Goal: Information Seeking & Learning: Learn about a topic

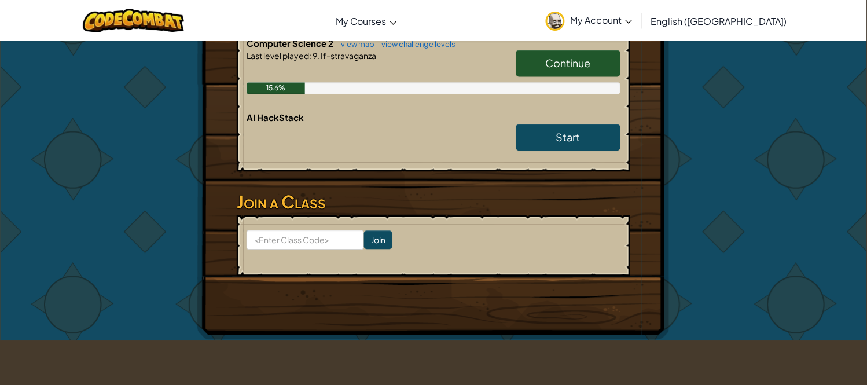
scroll to position [532, 0]
click at [558, 51] on link "Continue" at bounding box center [568, 63] width 104 height 27
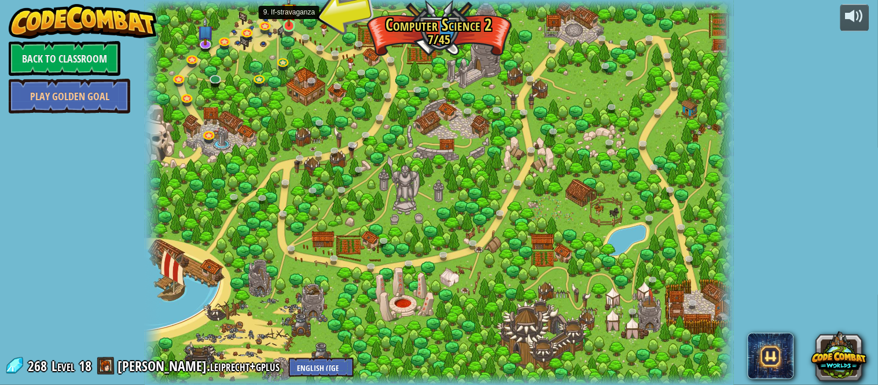
click at [292, 18] on img at bounding box center [289, 10] width 14 height 32
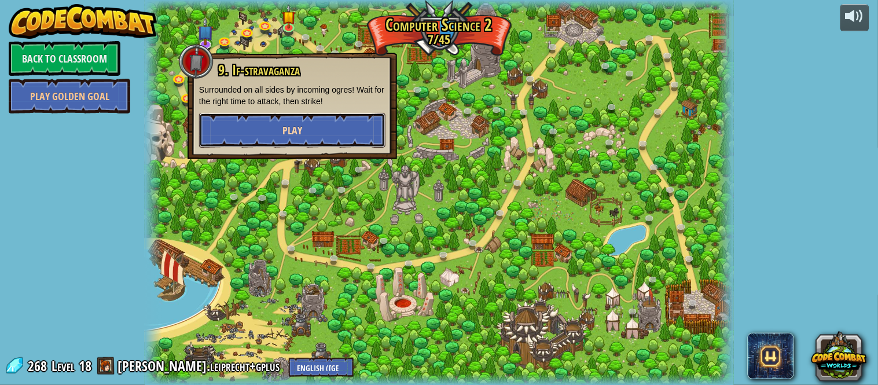
click at [338, 130] on button "Play" at bounding box center [292, 130] width 186 height 35
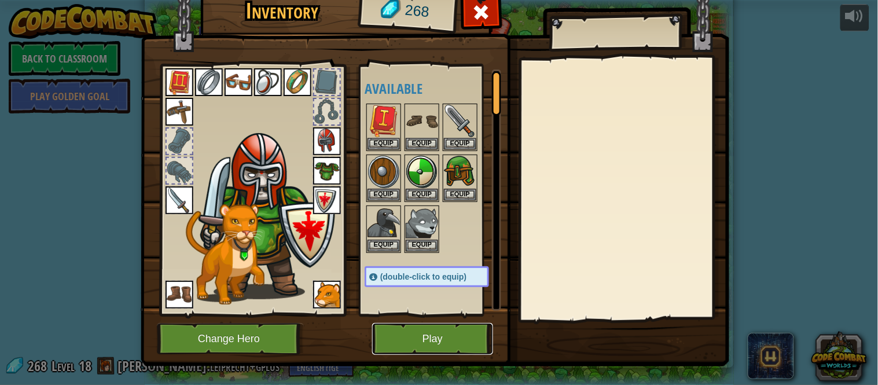
click at [429, 349] on button "Play" at bounding box center [432, 339] width 121 height 32
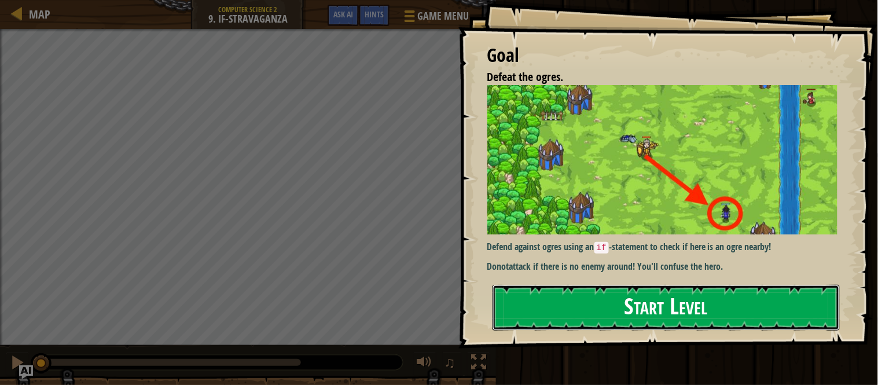
click at [672, 301] on button "Start Level" at bounding box center [665, 308] width 347 height 46
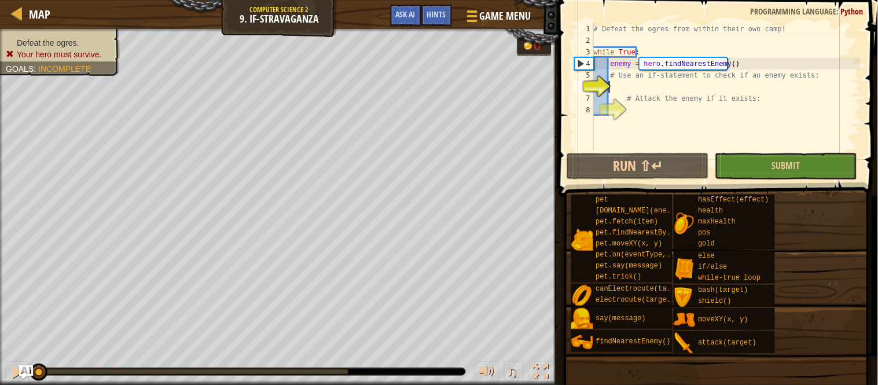
click at [718, 151] on span at bounding box center [719, 81] width 329 height 230
click at [770, 160] on button "Submit" at bounding box center [785, 166] width 142 height 27
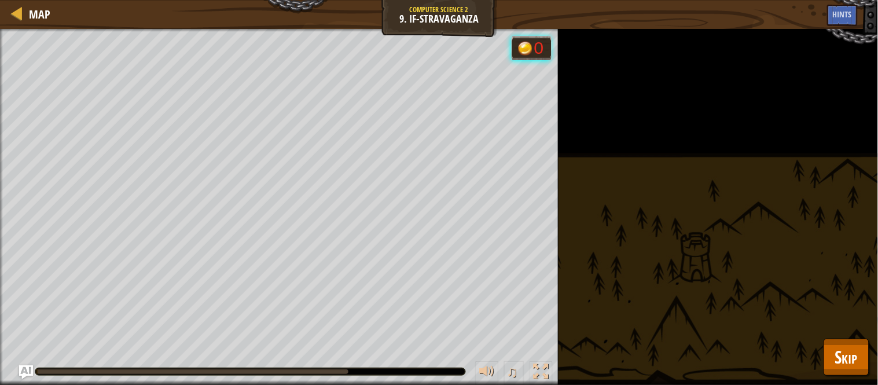
click at [760, 152] on div "Defeat the ogres. Your hero must survive. Goals : Running... 0 ♫ Okar 778 x: 38…" at bounding box center [439, 207] width 878 height 356
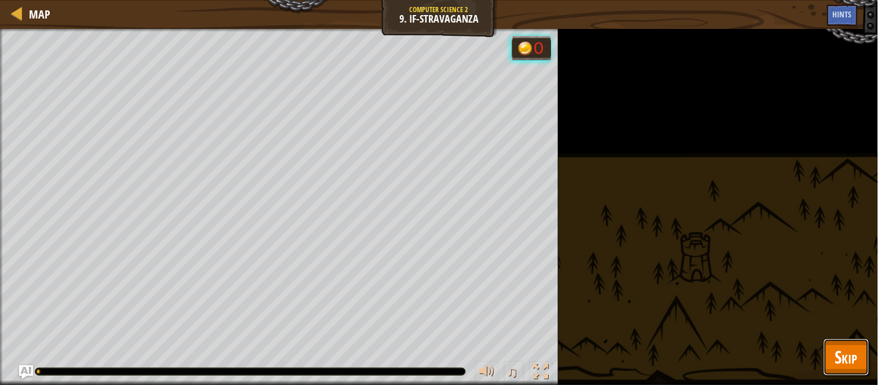
click at [833, 351] on button "Skip" at bounding box center [846, 356] width 46 height 37
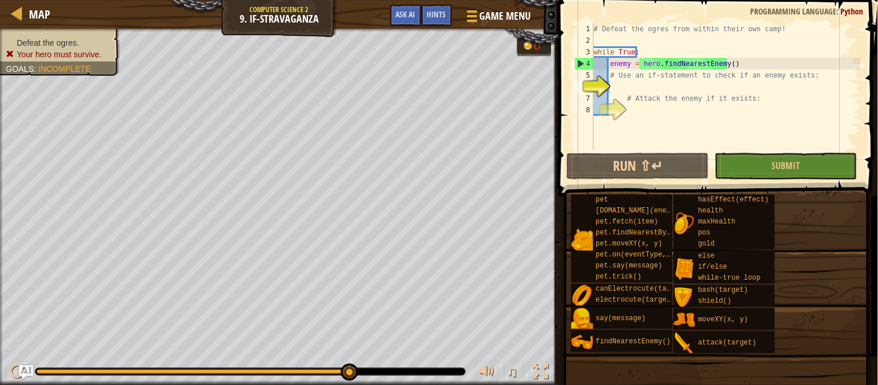
click at [639, 82] on div "# Defeat the ogres from within their own camp! while True : enemy = hero . find…" at bounding box center [725, 98] width 269 height 150
click at [720, 88] on div "# Defeat the ogres from within their own camp! while True : enemy = hero . find…" at bounding box center [725, 98] width 269 height 150
click at [718, 86] on div "# Defeat the ogres from within their own camp! while True : enemy = hero . find…" at bounding box center [725, 98] width 269 height 150
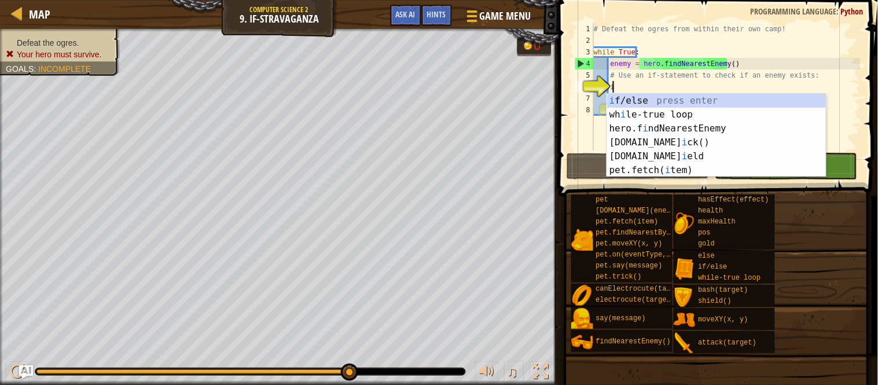
scroll to position [5, 1]
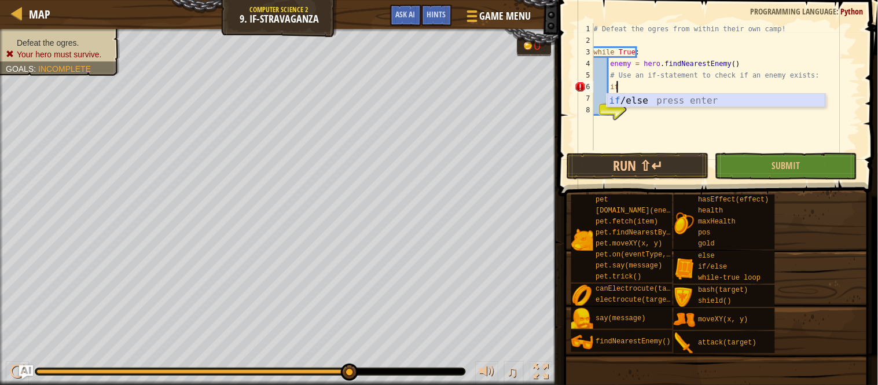
click at [713, 100] on div "if /else press enter" at bounding box center [716, 115] width 219 height 42
type textarea "if enemy:"
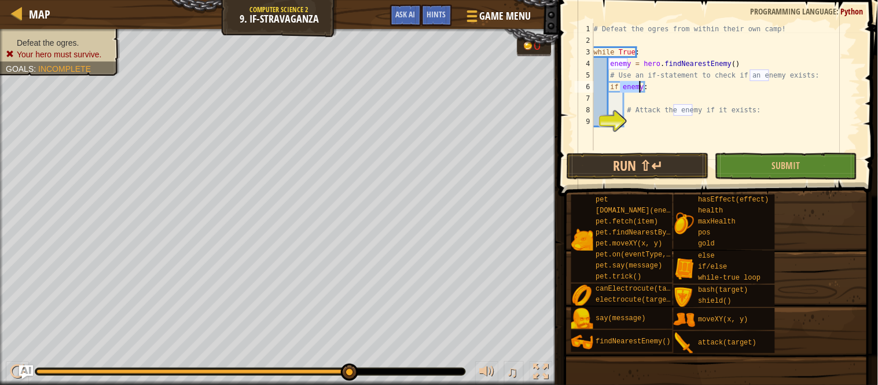
click at [701, 97] on div "# Defeat the ogres from within their own camp! while True : enemy = hero . find…" at bounding box center [725, 98] width 269 height 150
click at [690, 122] on div "# Defeat the ogres from within their own camp! while True : enemy = hero . find…" at bounding box center [725, 98] width 269 height 150
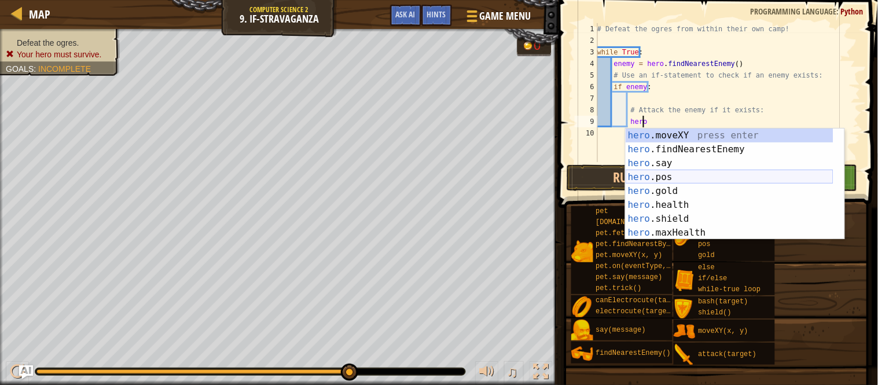
scroll to position [76, 0]
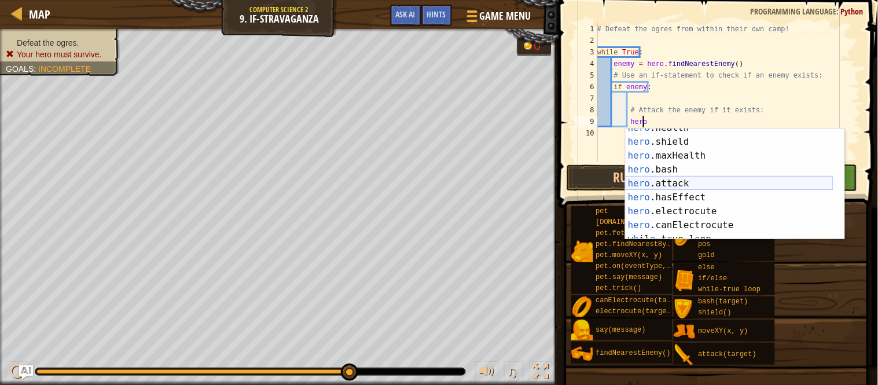
click at [690, 179] on div "hero .health press enter hero .shield press enter hero .maxHealth press enter h…" at bounding box center [729, 190] width 208 height 139
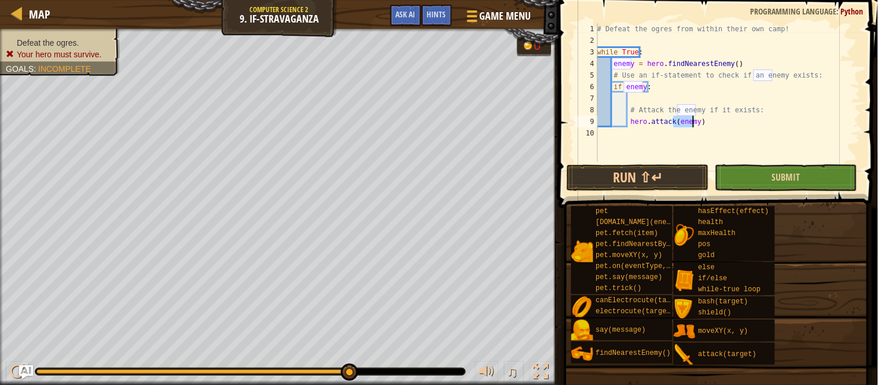
type textarea "hero.attack(enemy)"
click at [746, 168] on button "Submit" at bounding box center [785, 177] width 142 height 27
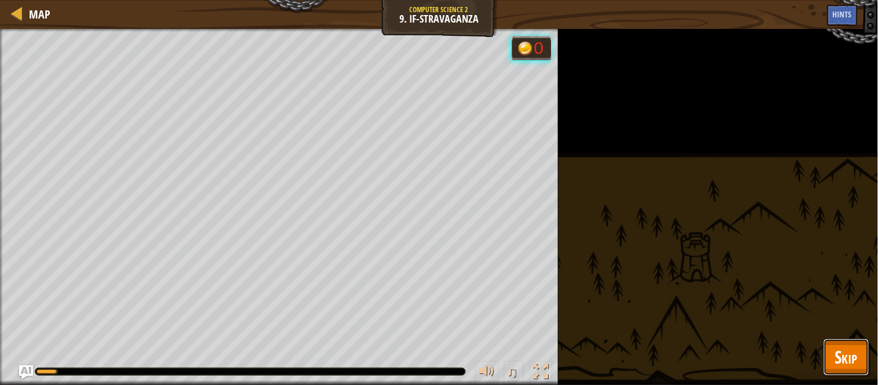
click at [847, 374] on button "Skip" at bounding box center [846, 356] width 46 height 37
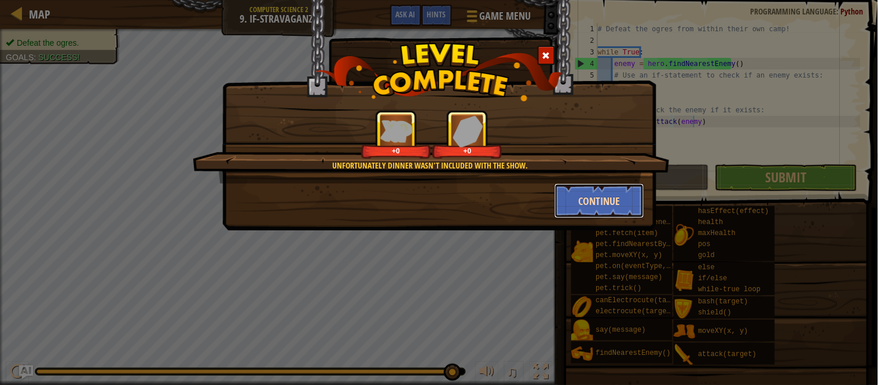
click at [617, 191] on button "Continue" at bounding box center [599, 200] width 90 height 35
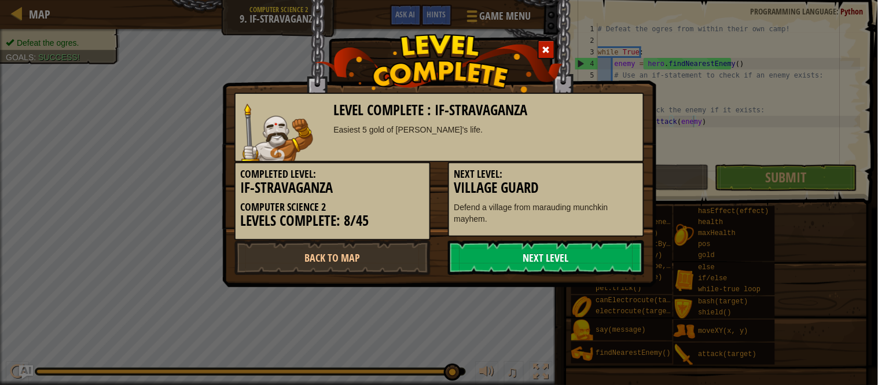
click at [593, 253] on link "Next Level" at bounding box center [546, 257] width 196 height 35
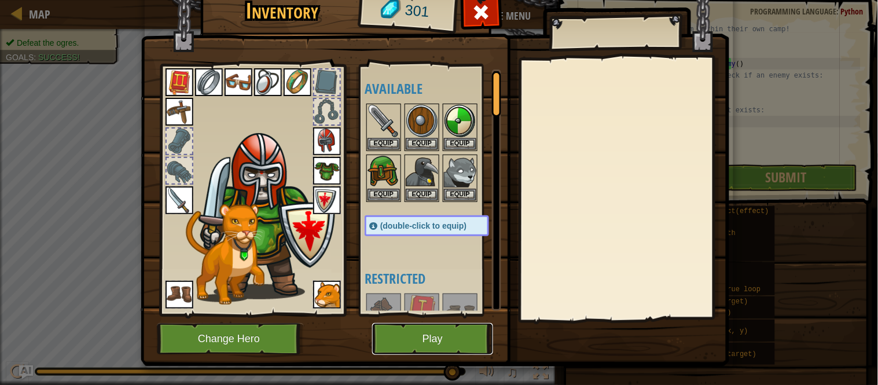
click at [407, 337] on button "Play" at bounding box center [432, 339] width 121 height 32
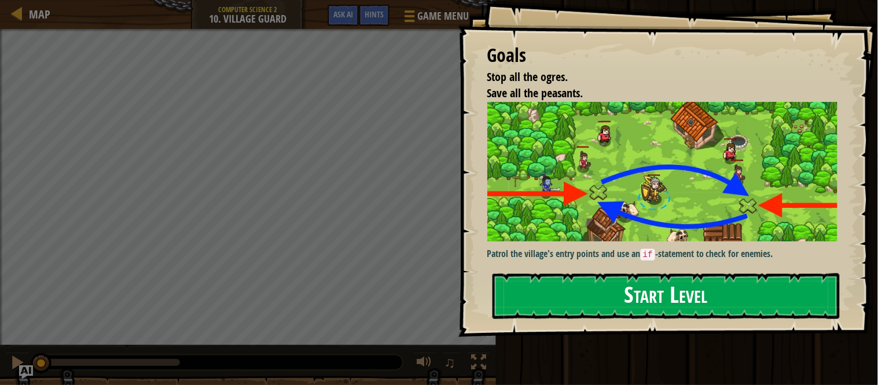
click at [762, 277] on button "Start Level" at bounding box center [665, 296] width 347 height 46
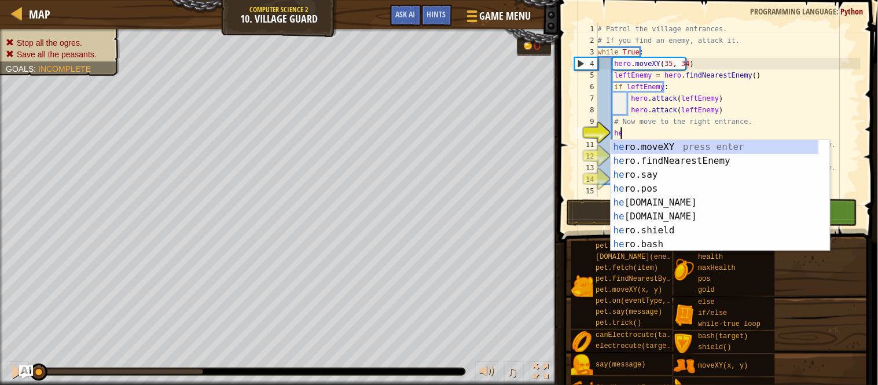
scroll to position [5, 1]
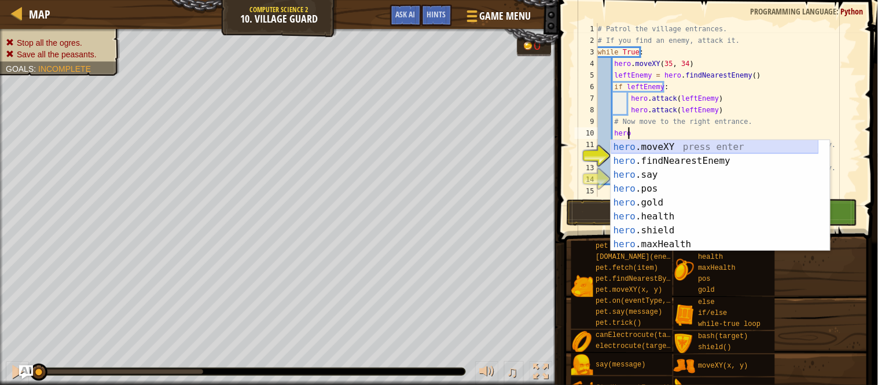
click at [693, 145] on div "hero .moveXY press enter hero .findNearestEnemy press enter hero .say press ent…" at bounding box center [715, 209] width 208 height 139
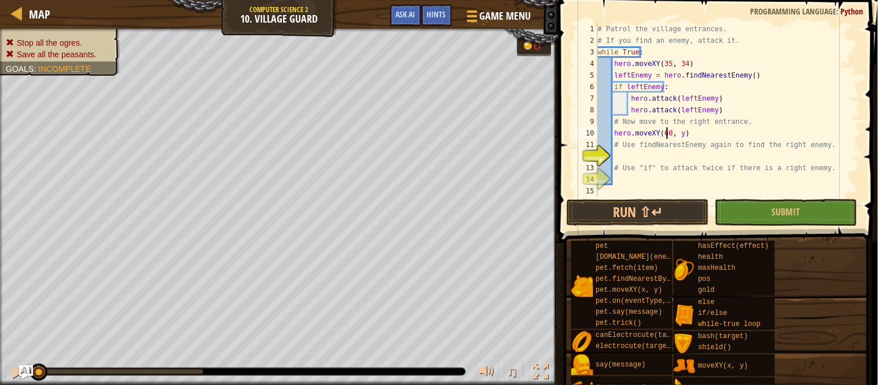
scroll to position [5, 5]
drag, startPoint x: 658, startPoint y: 130, endPoint x: 689, endPoint y: 124, distance: 31.3
click at [693, 120] on div "# Patrol the village entrances. # If you find an enemy, attack it. while True :…" at bounding box center [727, 121] width 265 height 197
click at [679, 132] on div "# Patrol the village entrances. # If you find an enemy, attack it. while True :…" at bounding box center [727, 121] width 265 height 197
type textarea "hero.moveXY(60, 31)"
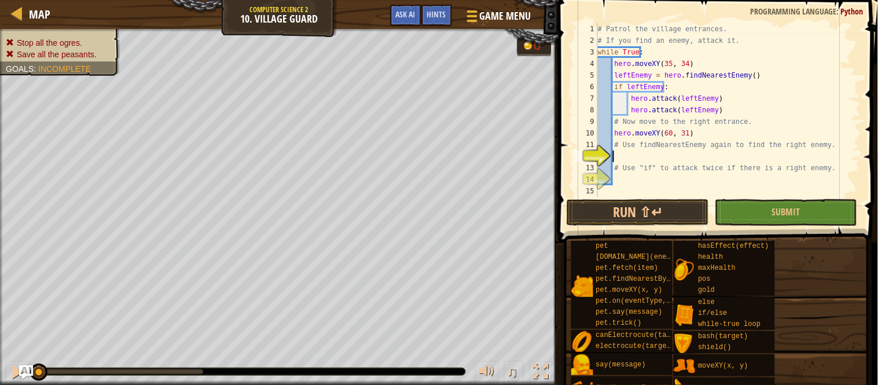
click at [670, 153] on div "# Patrol the village entrances. # If you find an enemy, attack it. while True :…" at bounding box center [727, 121] width 265 height 197
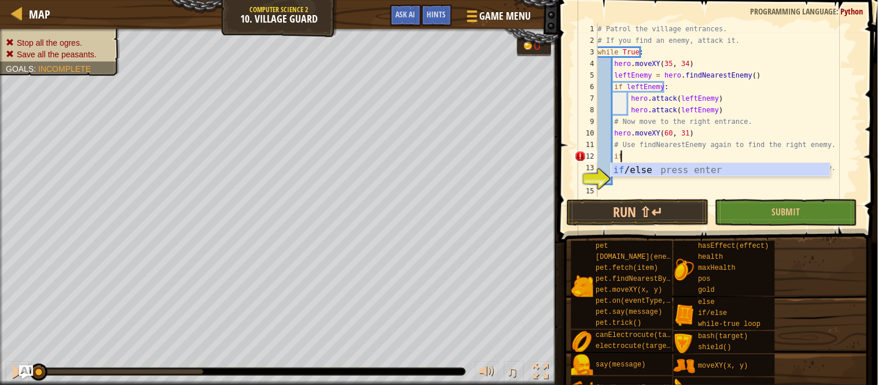
click at [657, 0] on body "Map Computer Science 2 10. Village Guard Game Menu Done Hints Ask AI 1 הההההההה…" at bounding box center [439, 0] width 878 height 0
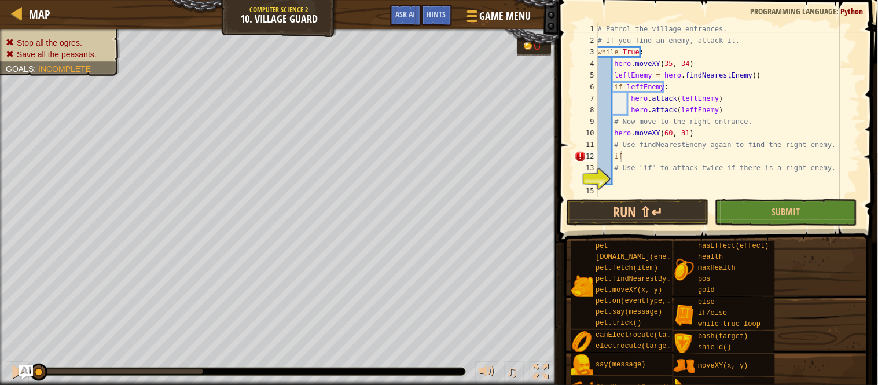
click at [620, 157] on div "# Patrol the village entrances. # If you find an enemy, attack it. while True :…" at bounding box center [727, 121] width 265 height 197
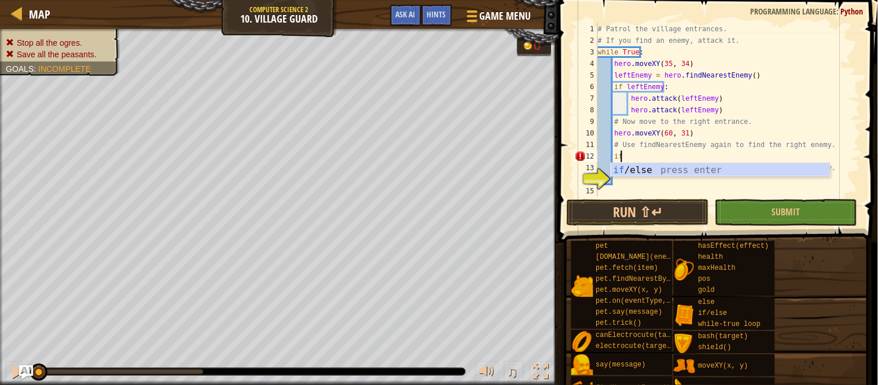
type textarea "i"
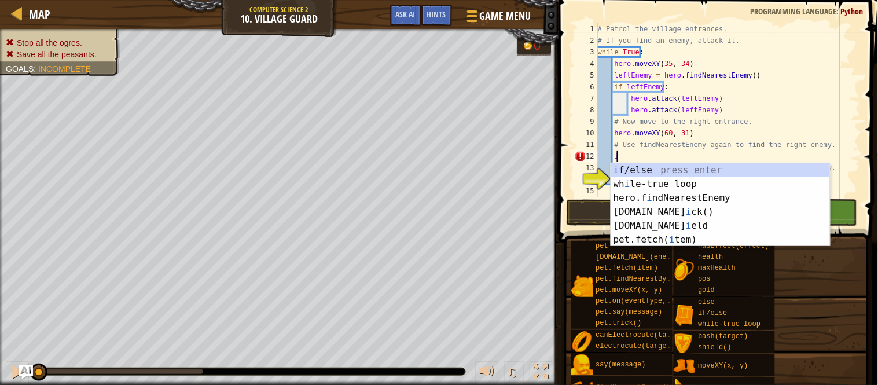
scroll to position [5, 1]
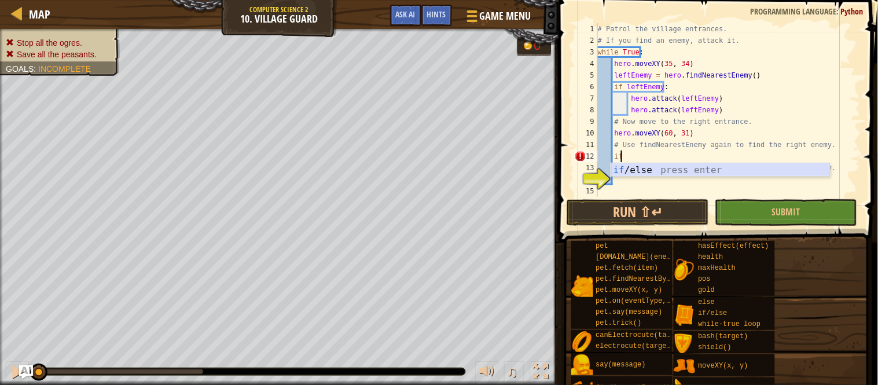
click at [660, 169] on div "if /else press enter" at bounding box center [720, 184] width 219 height 42
type textarea "if enemy:"
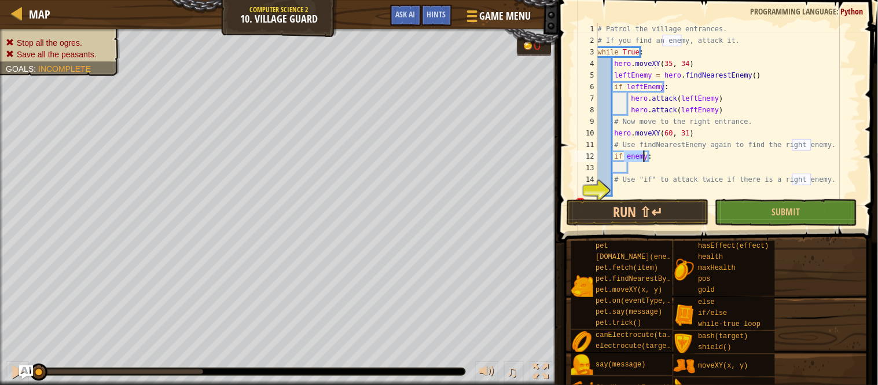
click at [637, 186] on div "# Patrol the village entrances. # If you find an enemy, attack it. while True :…" at bounding box center [722, 121] width 254 height 197
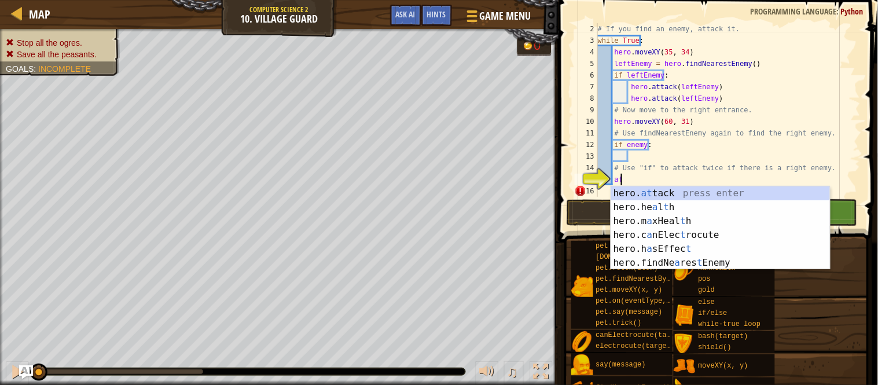
scroll to position [5, 1]
click at [651, 194] on div "hero. at tack press enter hero.he a l t h press enter hero.m a xHeal t h press …" at bounding box center [720, 241] width 219 height 111
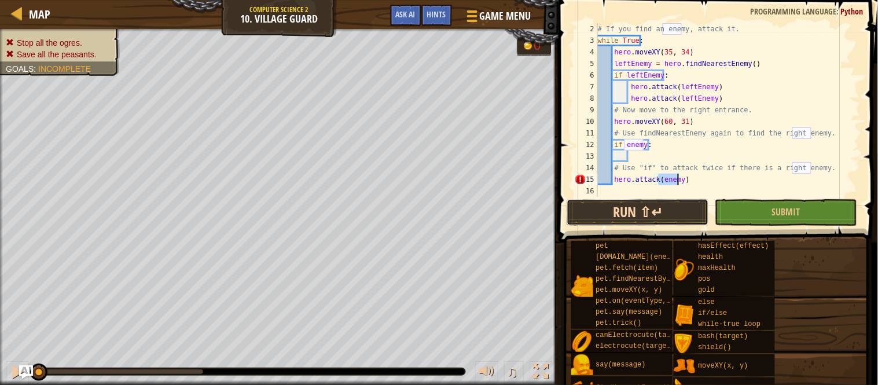
click at [685, 214] on button "Run ⇧↵" at bounding box center [637, 212] width 142 height 27
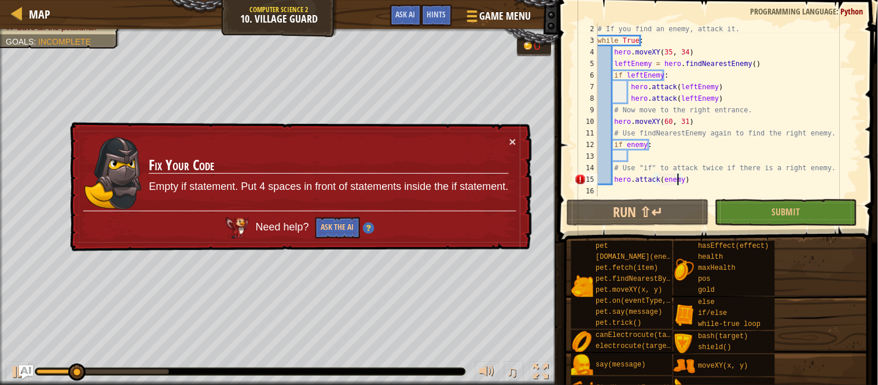
click at [724, 178] on div "# If you find an enemy, attack it. while True : hero . moveXY ( 35 , 34 ) leftE…" at bounding box center [722, 121] width 254 height 197
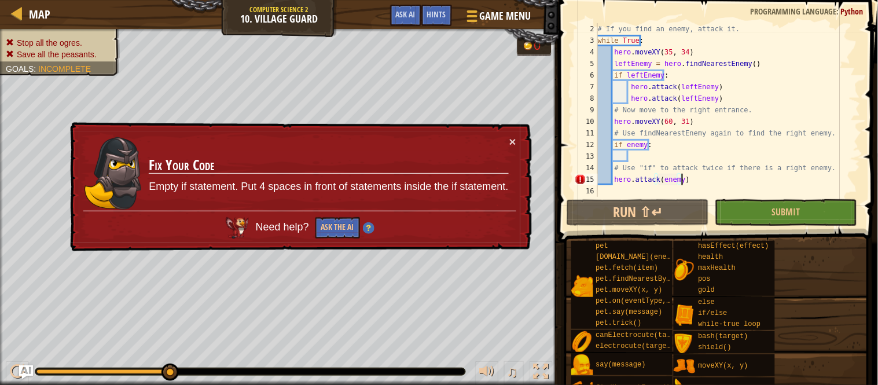
click at [611, 178] on div "# If you find an enemy, attack it. while True : hero . moveXY ( 35 , 34 ) leftE…" at bounding box center [722, 121] width 254 height 197
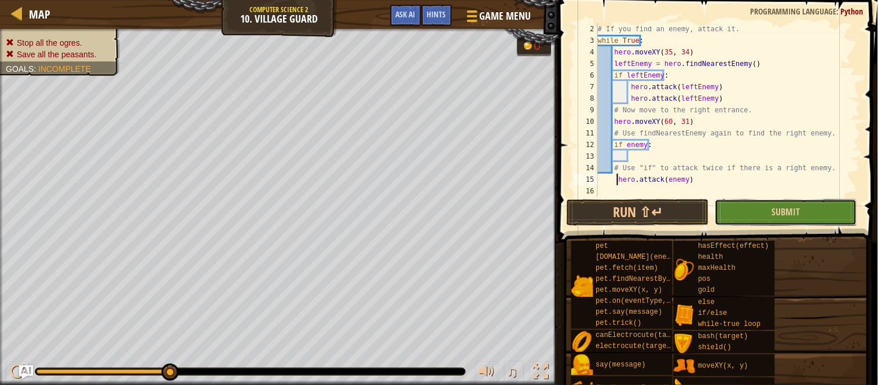
click at [737, 209] on button "Submit" at bounding box center [785, 212] width 142 height 27
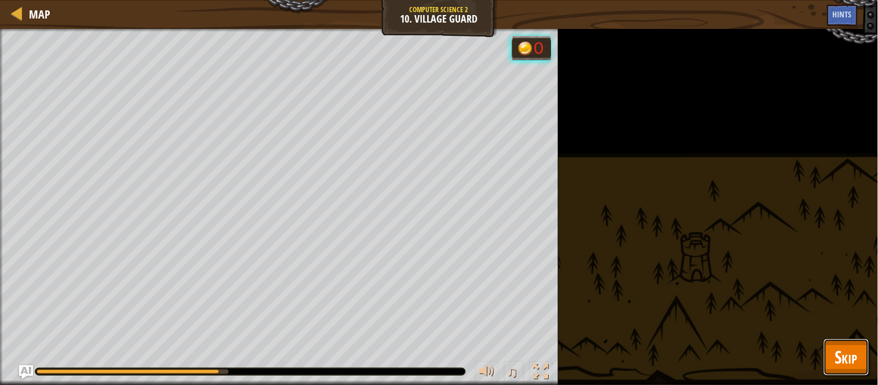
click at [846, 346] on span "Skip" at bounding box center [846, 357] width 23 height 24
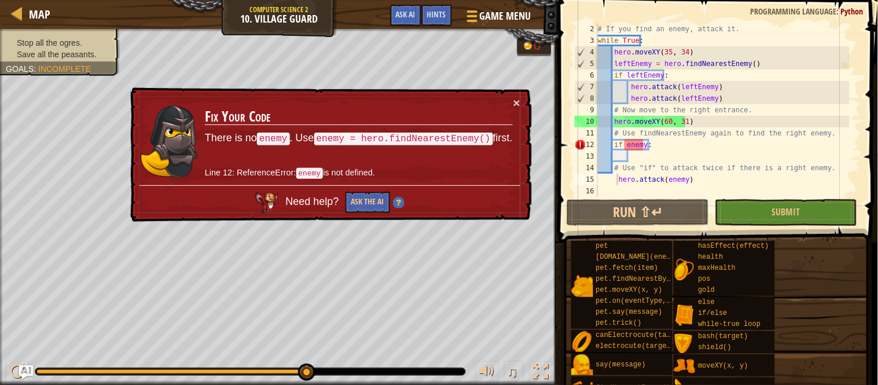
type textarea "if enemy:"
click at [698, 146] on div "# If you find an enemy, attack it. while True : hero . moveXY ( 35 , 34 ) leftE…" at bounding box center [722, 121] width 254 height 197
click at [639, 159] on div "# If you find an enemy, attack it. while True : hero . moveXY ( 35 , 34 ) leftE…" at bounding box center [722, 121] width 254 height 197
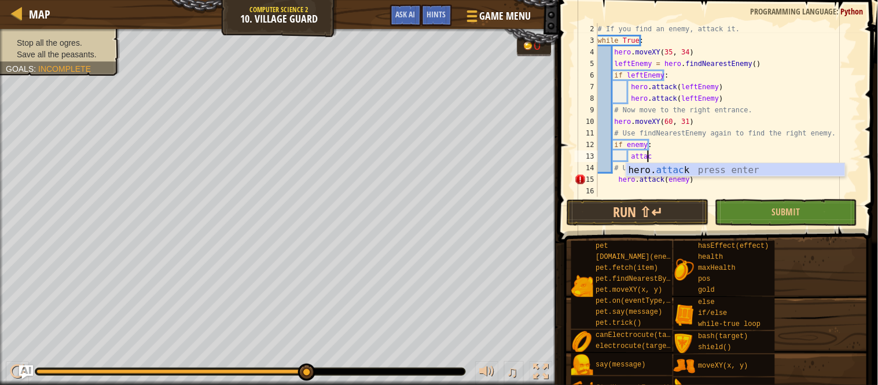
click at [685, 158] on div "# If you find an enemy, attack it. while True : hero . moveXY ( 35 , 34 ) leftE…" at bounding box center [722, 121] width 254 height 197
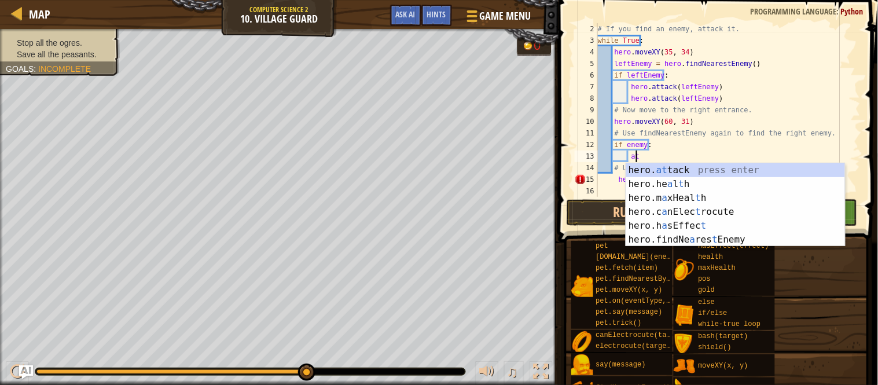
type textarea "a"
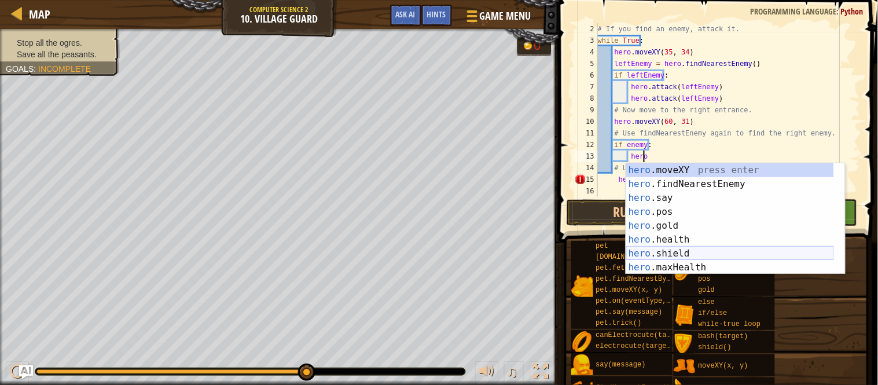
scroll to position [76, 0]
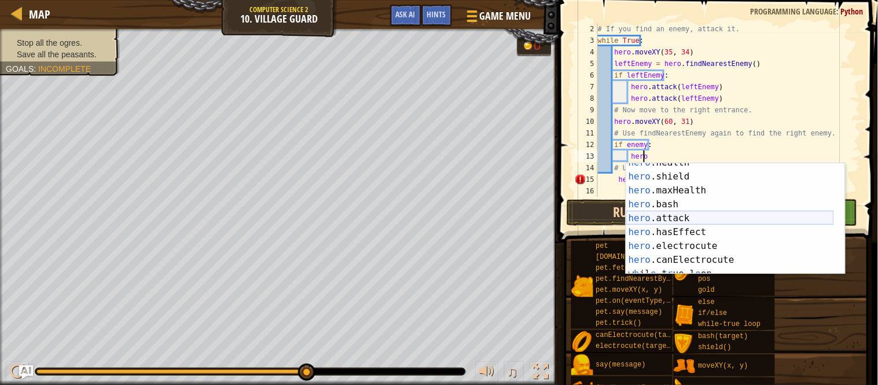
click at [668, 214] on div "hero .health press enter hero .shield press enter hero .maxHealth press enter h…" at bounding box center [730, 225] width 208 height 139
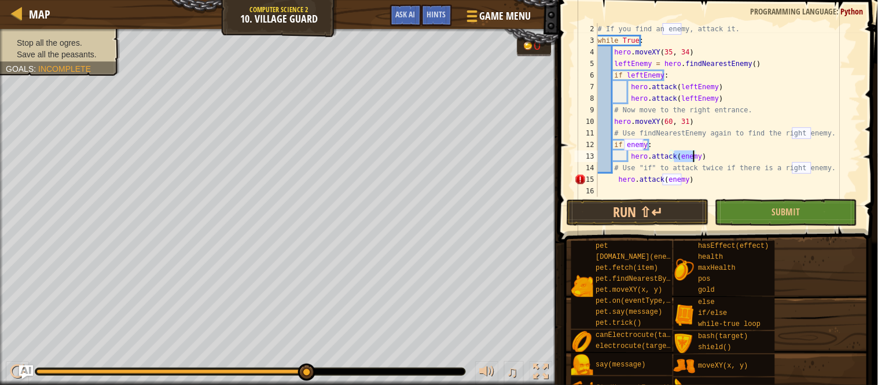
click at [690, 180] on div "# If you find an enemy, attack it. while True : hero . moveXY ( 35 , 34 ) leftE…" at bounding box center [722, 121] width 254 height 197
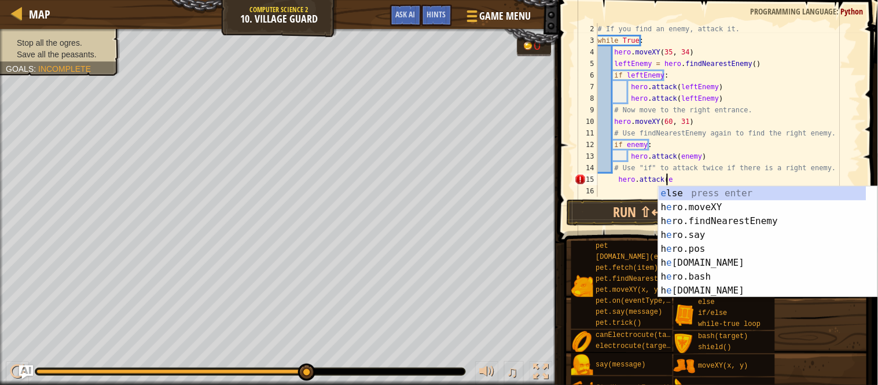
scroll to position [0, 0]
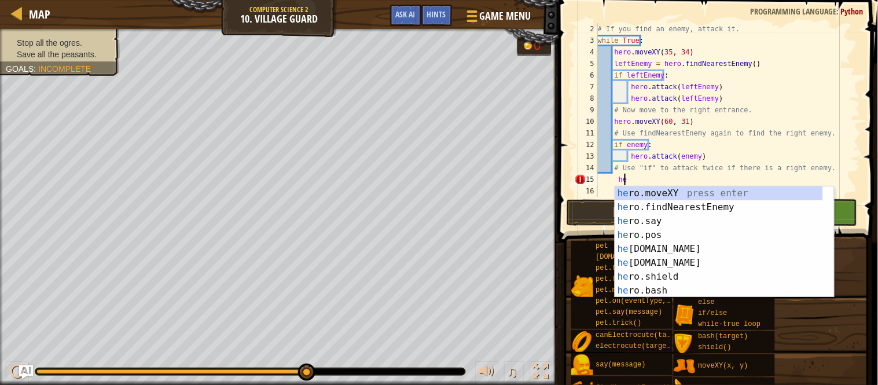
type textarea "h"
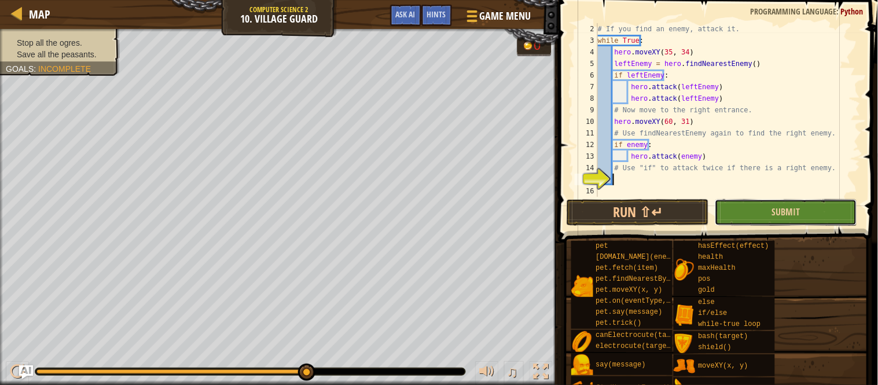
click at [725, 209] on button "Submit" at bounding box center [785, 212] width 142 height 27
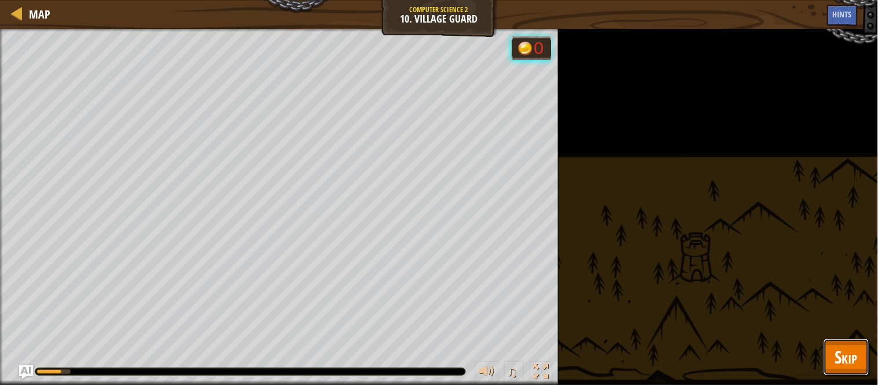
click at [855, 357] on span "Skip" at bounding box center [846, 357] width 23 height 24
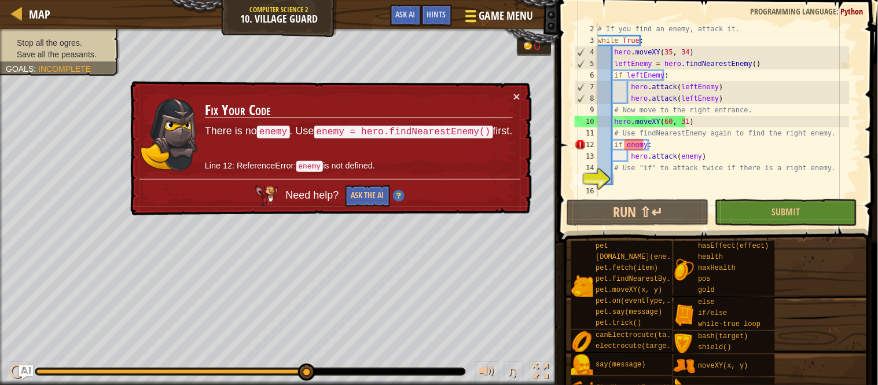
click at [489, 15] on span "Game Menu" at bounding box center [505, 16] width 54 height 16
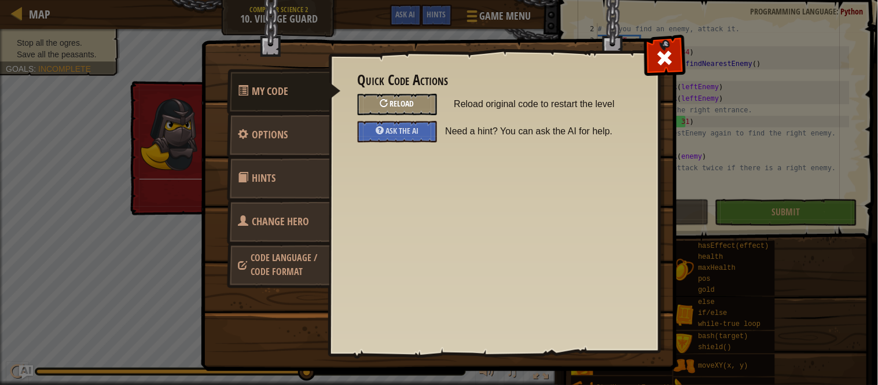
click at [397, 99] on span "Reload" at bounding box center [402, 103] width 24 height 11
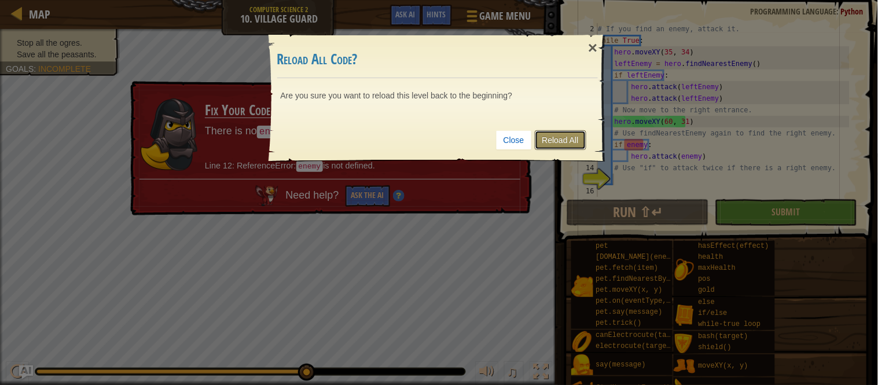
click at [547, 141] on link "Reload All" at bounding box center [559, 140] width 51 height 20
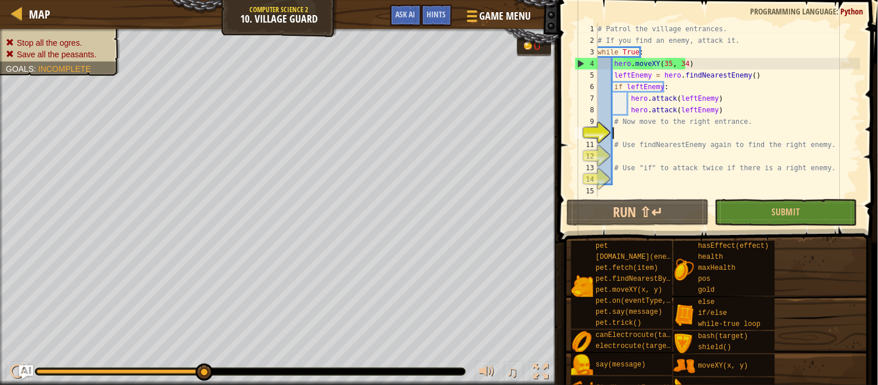
click at [712, 185] on div "# Patrol the village entrances. # If you find an enemy, attack it. while True :…" at bounding box center [727, 121] width 265 height 197
click at [718, 171] on div "# Patrol the village entrances. # If you find an enemy, attack it. while True :…" at bounding box center [727, 121] width 265 height 197
type textarea "# Use "if" to attack twice if there is a right enemy."
click at [710, 178] on div "# Patrol the village entrances. # If you find an enemy, attack it. while True :…" at bounding box center [727, 121] width 265 height 197
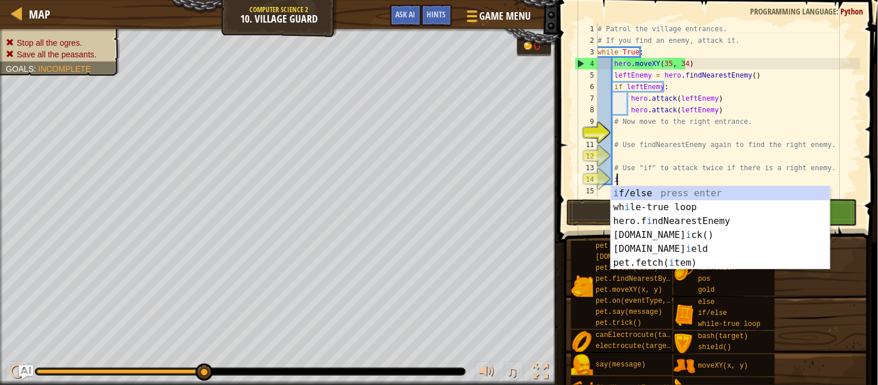
scroll to position [5, 1]
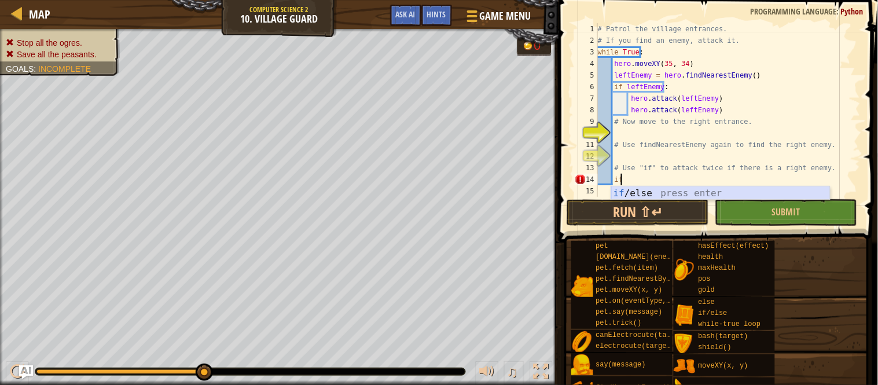
click at [722, 191] on div "if /else press enter" at bounding box center [720, 207] width 219 height 42
type textarea "if enemy:"
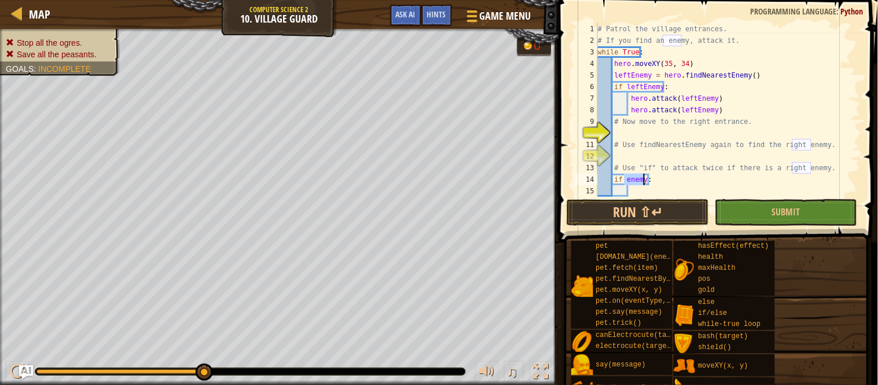
scroll to position [0, 0]
click at [646, 190] on div "# Patrol the village entrances. # If you find an enemy, attack it. while True :…" at bounding box center [722, 121] width 254 height 197
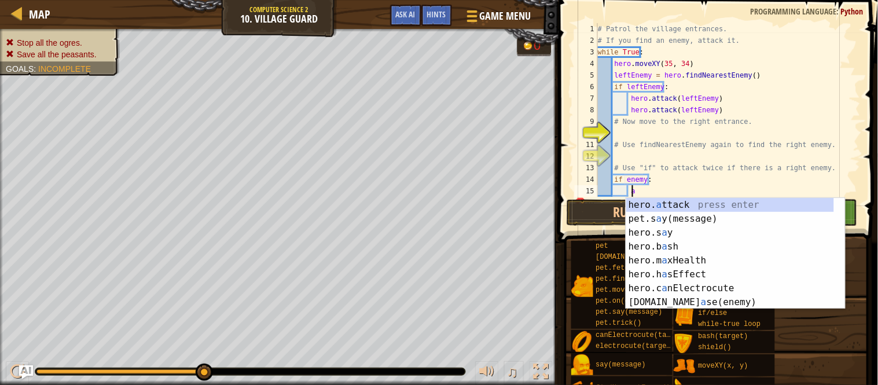
scroll to position [5, 2]
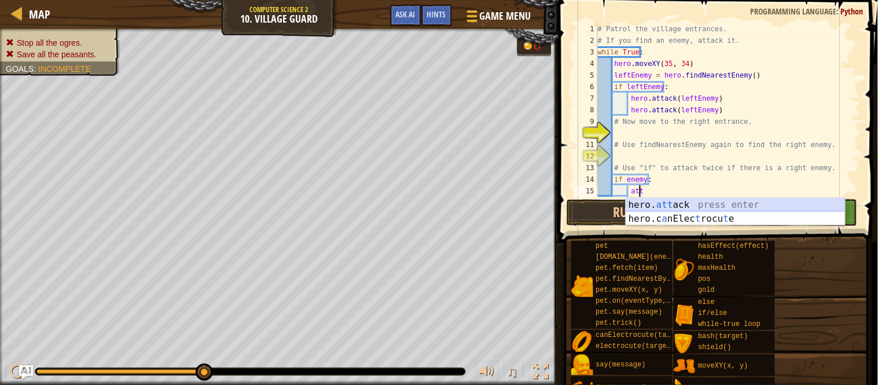
click at [639, 204] on div "hero. att ack press enter hero.c a nElec t rocu t e press enter" at bounding box center [735, 226] width 219 height 56
type textarea "hero.attack(enemy)"
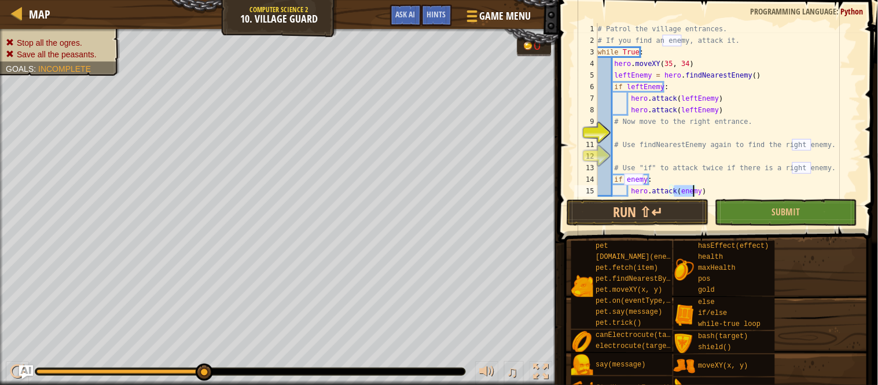
scroll to position [0, 0]
click at [645, 160] on div "# Patrol the village entrances. # If you find an enemy, attack it. while True :…" at bounding box center [722, 121] width 254 height 197
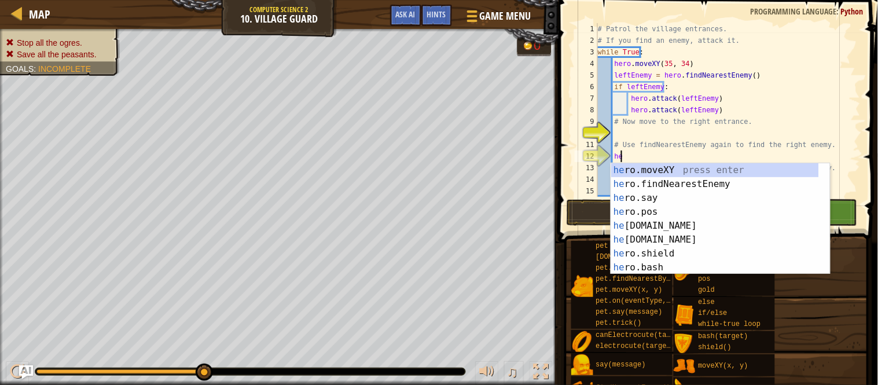
type textarea "hero"
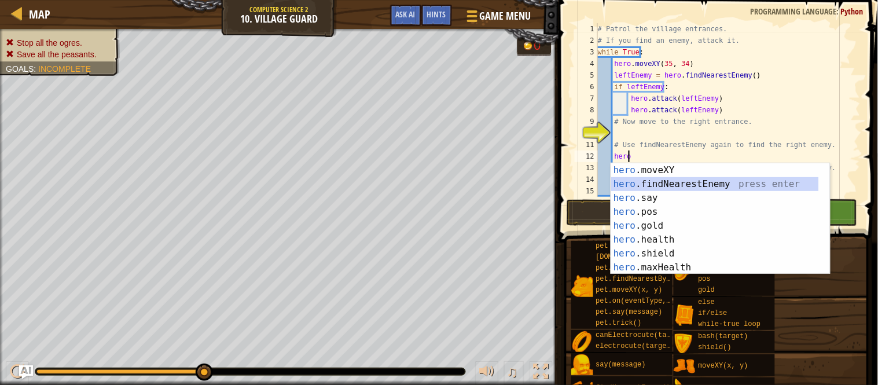
click at [683, 183] on div "hero .moveXY press enter hero .findNearestEnemy press enter hero .say press ent…" at bounding box center [715, 232] width 208 height 139
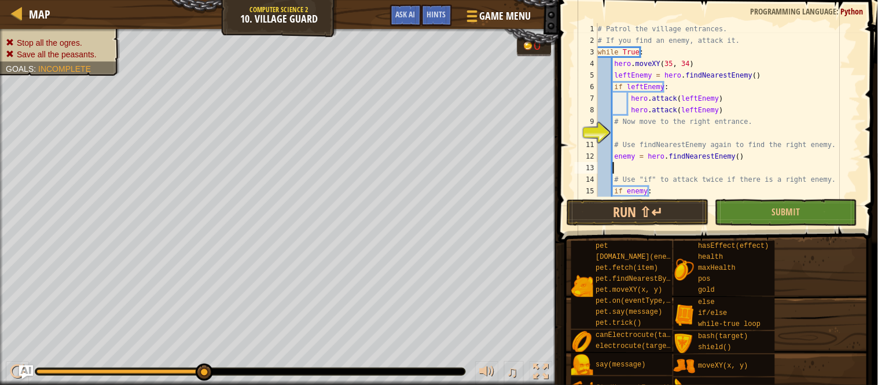
click at [673, 129] on div "# Patrol the village entrances. # If you find an enemy, attack it. while True :…" at bounding box center [722, 121] width 254 height 197
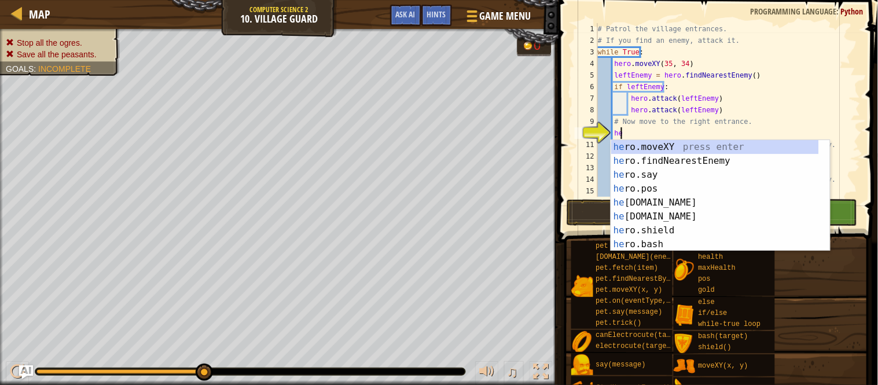
scroll to position [5, 1]
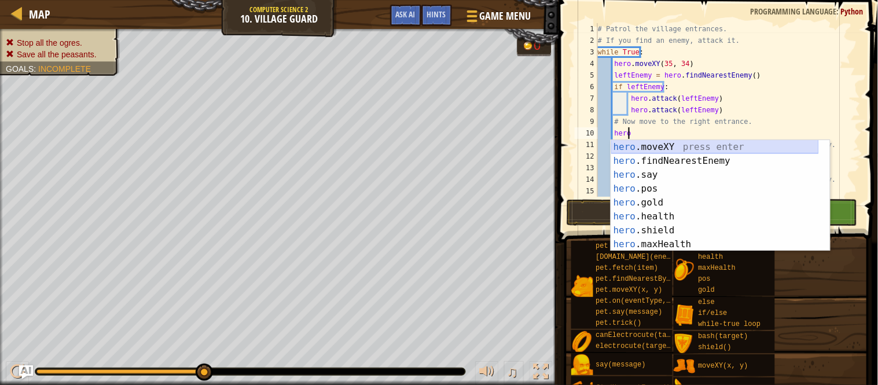
click at [661, 149] on div "hero .moveXY press enter hero .findNearestEnemy press enter hero .say press ent…" at bounding box center [715, 209] width 208 height 139
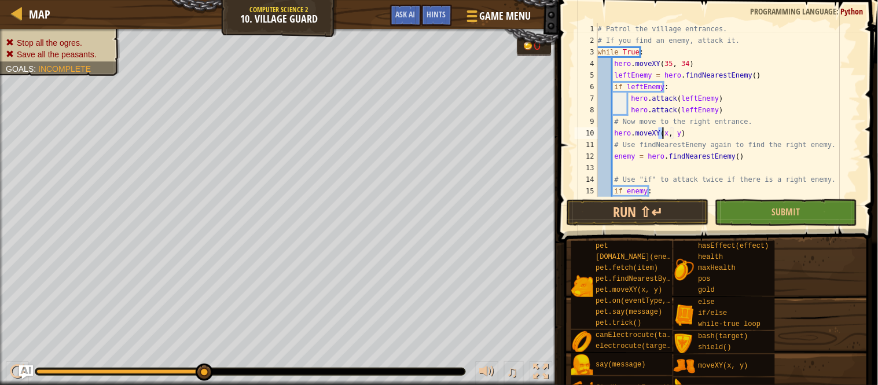
scroll to position [5, 5]
click at [678, 137] on div "# Patrol the village entrances. # If you find an enemy, attack it. while True :…" at bounding box center [722, 121] width 254 height 197
type textarea "hero.moveXY(60, 31)"
click at [646, 214] on button "Run ⇧↵" at bounding box center [637, 212] width 142 height 27
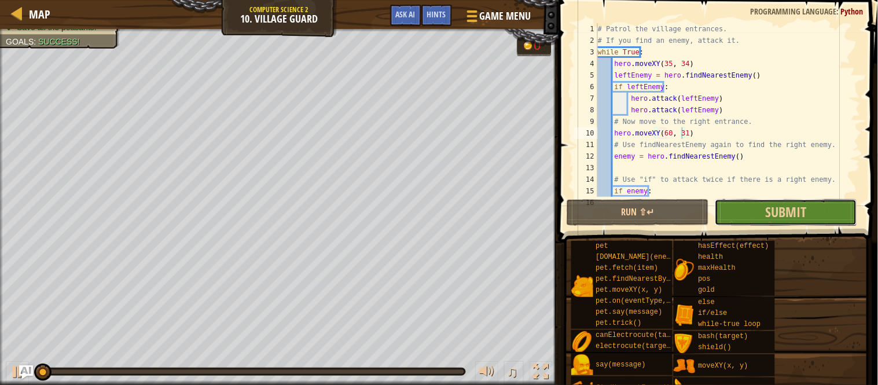
click at [776, 223] on button "Submit" at bounding box center [785, 212] width 142 height 27
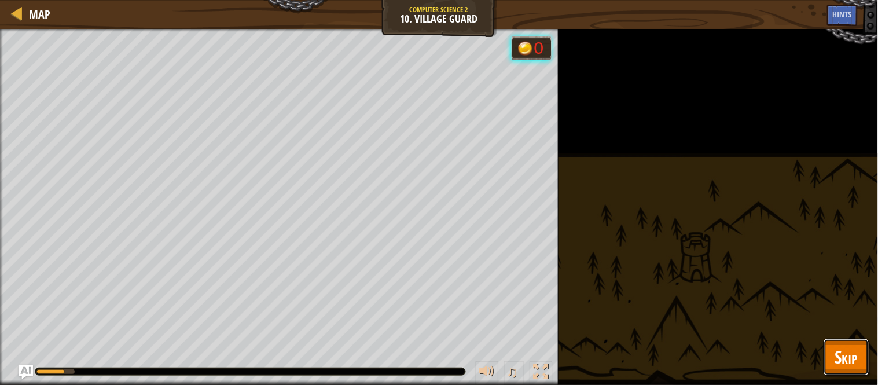
click at [835, 345] on span "Skip" at bounding box center [846, 357] width 23 height 24
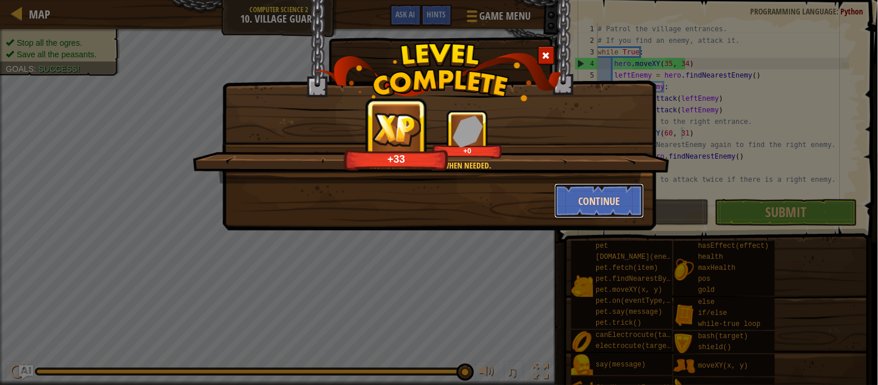
click at [611, 211] on button "Continue" at bounding box center [599, 200] width 90 height 35
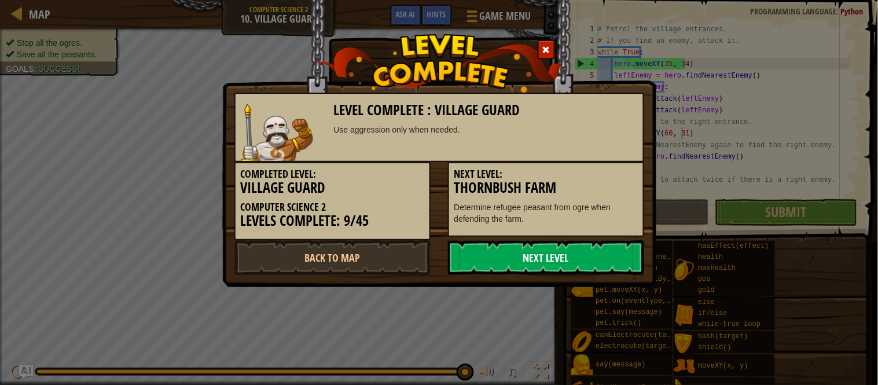
click at [556, 259] on link "Next Level" at bounding box center [546, 257] width 196 height 35
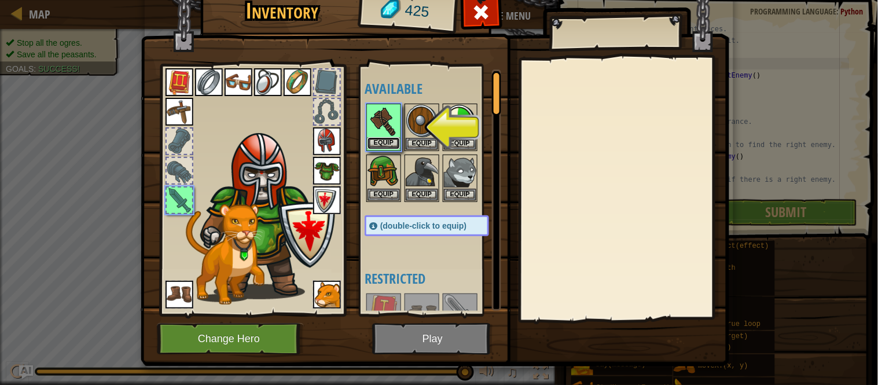
click at [382, 137] on button "Equip" at bounding box center [383, 143] width 32 height 12
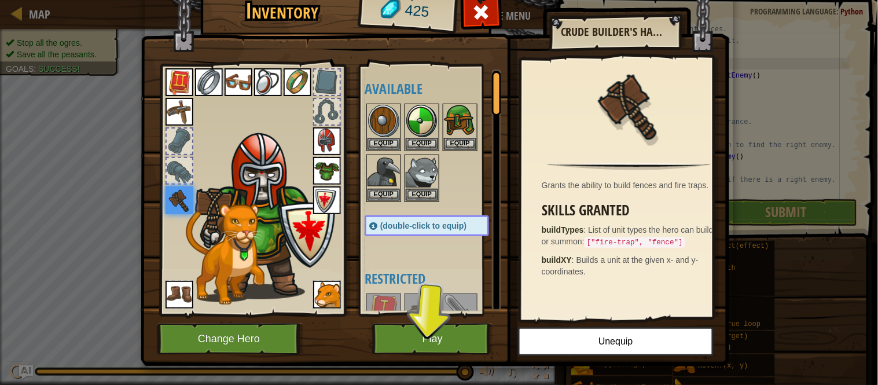
click at [446, 309] on img at bounding box center [460, 310] width 32 height 32
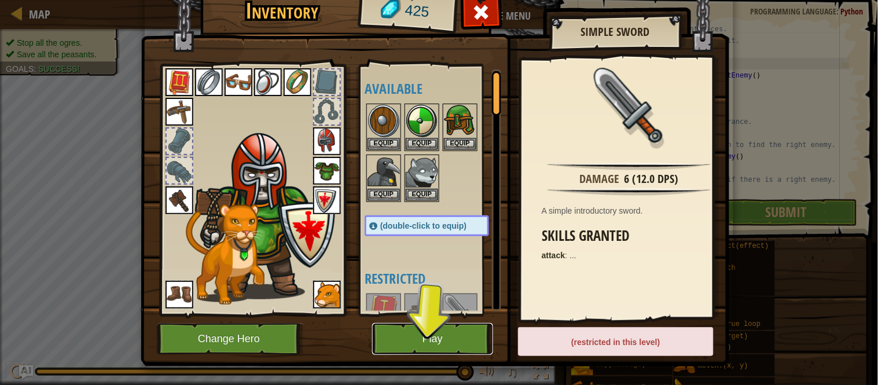
click at [450, 334] on button "Play" at bounding box center [432, 339] width 121 height 32
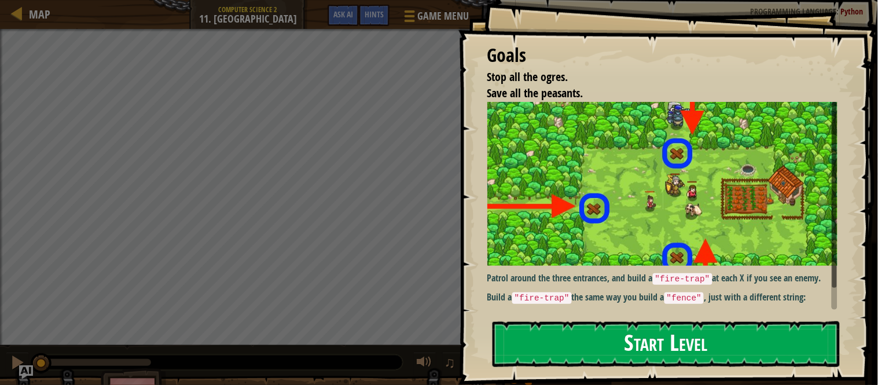
click at [604, 347] on button "Start Level" at bounding box center [665, 344] width 347 height 46
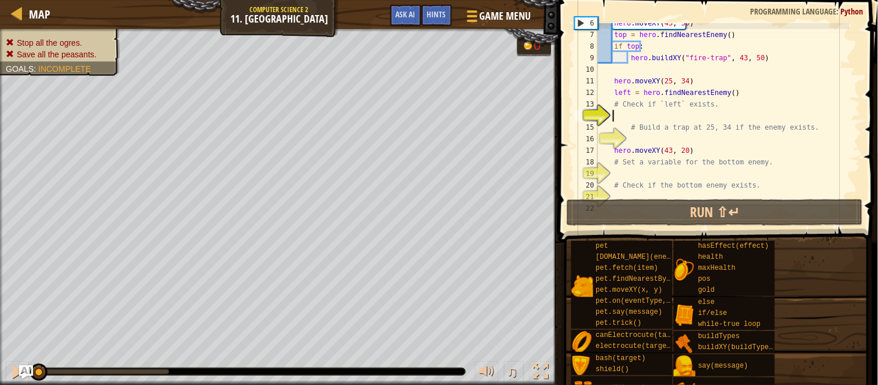
scroll to position [64, 0]
drag, startPoint x: 650, startPoint y: 118, endPoint x: 656, endPoint y: 117, distance: 5.9
click at [652, 117] on div "hero . moveXY ( 43 , 50 ) top = hero . findNearestEnemy ( ) if top : hero . bui…" at bounding box center [722, 115] width 254 height 197
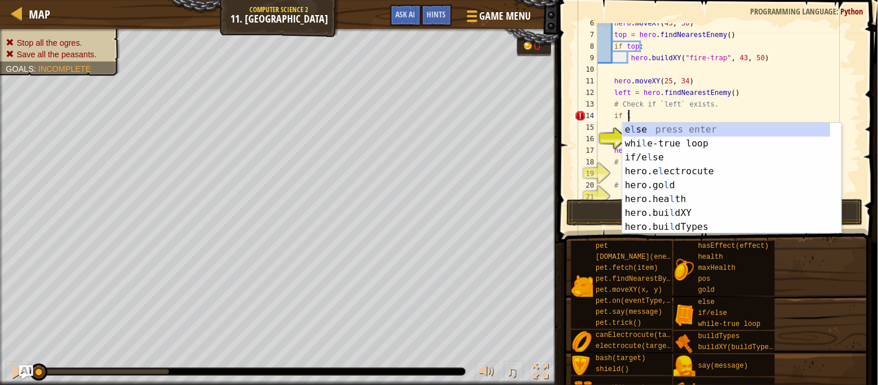
scroll to position [5, 1]
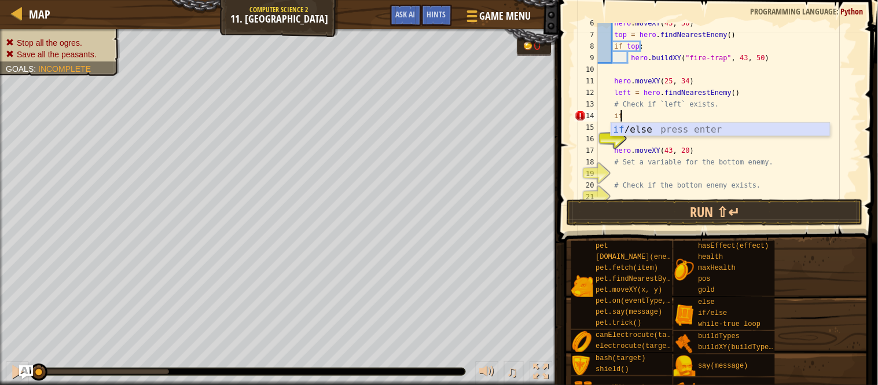
click at [662, 125] on div "if /else press enter" at bounding box center [720, 144] width 219 height 42
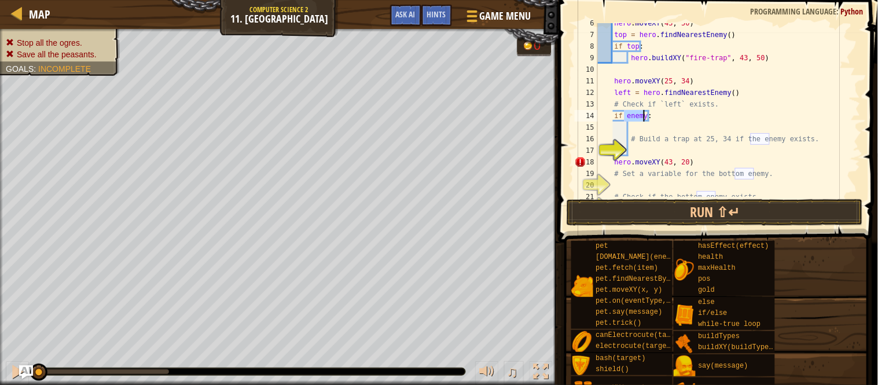
click at [643, 114] on div "hero . moveXY ( 43 , 50 ) top = hero . findNearestEnemy ( ) if top : hero . bui…" at bounding box center [722, 110] width 254 height 174
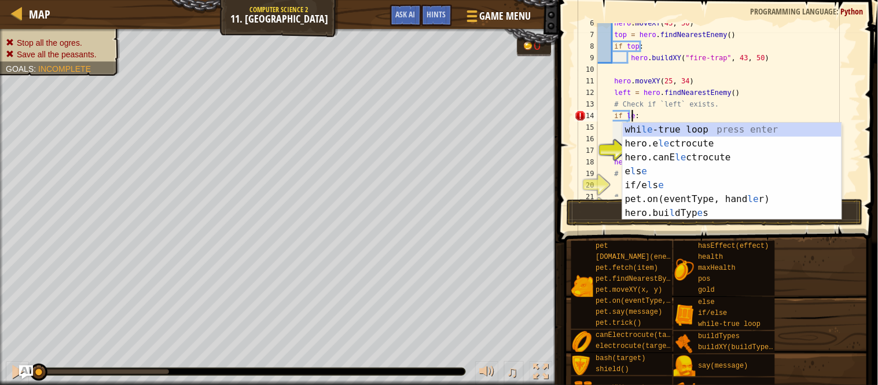
type textarea "if left:"
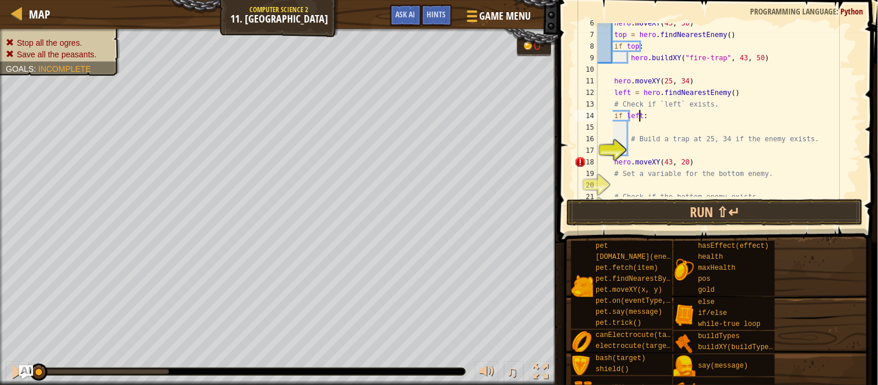
click at [637, 127] on div "hero . moveXY ( 43 , 50 ) top = hero . findNearestEnemy ( ) if top : hero . bui…" at bounding box center [722, 115] width 254 height 197
click at [637, 146] on div "hero . moveXY ( 43 , 50 ) top = hero . findNearestEnemy ( ) if top : hero . bui…" at bounding box center [722, 115] width 254 height 197
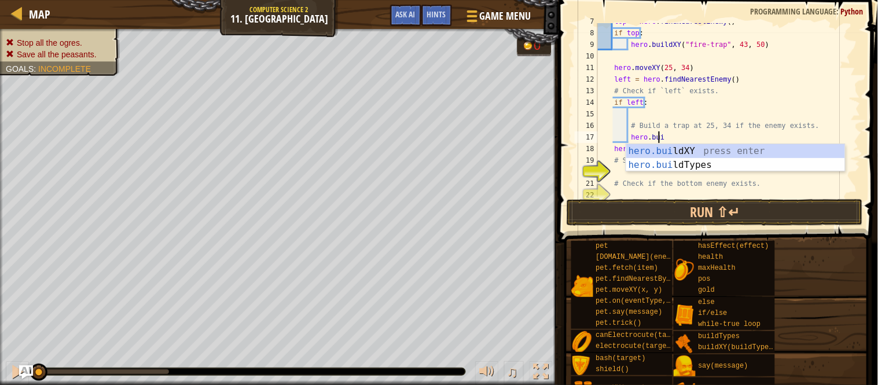
scroll to position [5, 4]
click at [729, 152] on div "hero.[PERSON_NAME] ldXY press enter hero.[PERSON_NAME] ldTypes press enter" at bounding box center [735, 172] width 219 height 56
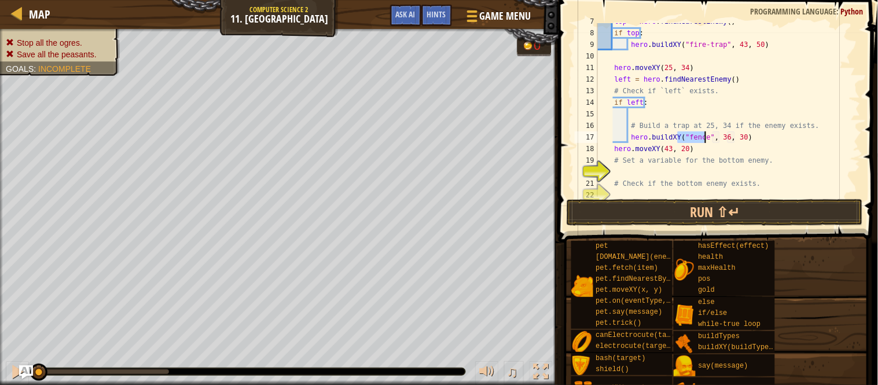
click at [701, 139] on div "top = hero . findNearestEnemy ( ) if top : hero . buildXY ( "fire-trap" , 43 , …" at bounding box center [722, 110] width 254 height 174
click at [735, 137] on div "top = hero . findNearestEnemy ( ) if top : hero . buildXY ( "fire-trap" , 43 , …" at bounding box center [722, 114] width 254 height 197
click at [750, 138] on div "top = hero . findNearestEnemy ( ) if top : hero . buildXY ( "fire-trap" , 43 , …" at bounding box center [722, 114] width 254 height 197
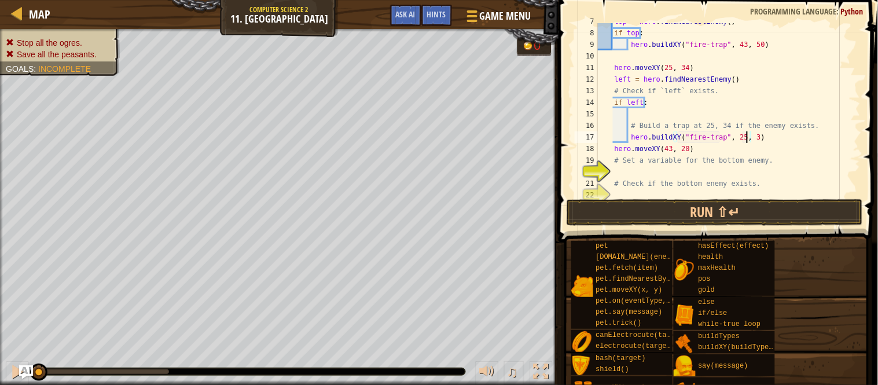
type textarea "hero.buildXY("fire-trap", 25, 34)"
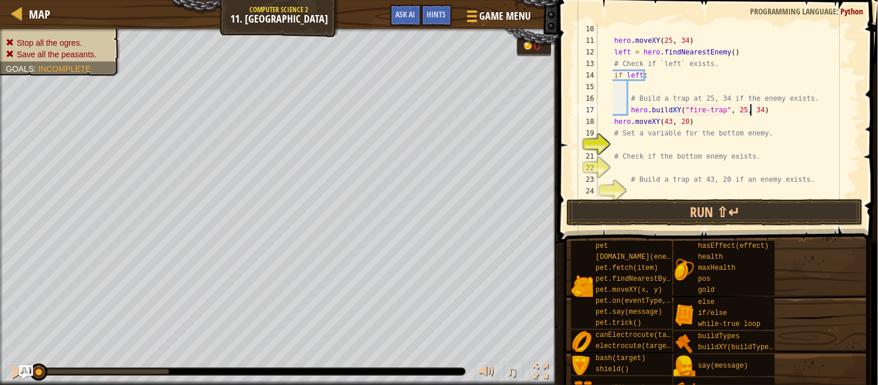
click at [639, 143] on div "hero . moveXY ( 25 , 34 ) left = hero . findNearestEnemy ( ) # Check if `left` …" at bounding box center [722, 121] width 254 height 197
